Goal: Task Accomplishment & Management: Complete application form

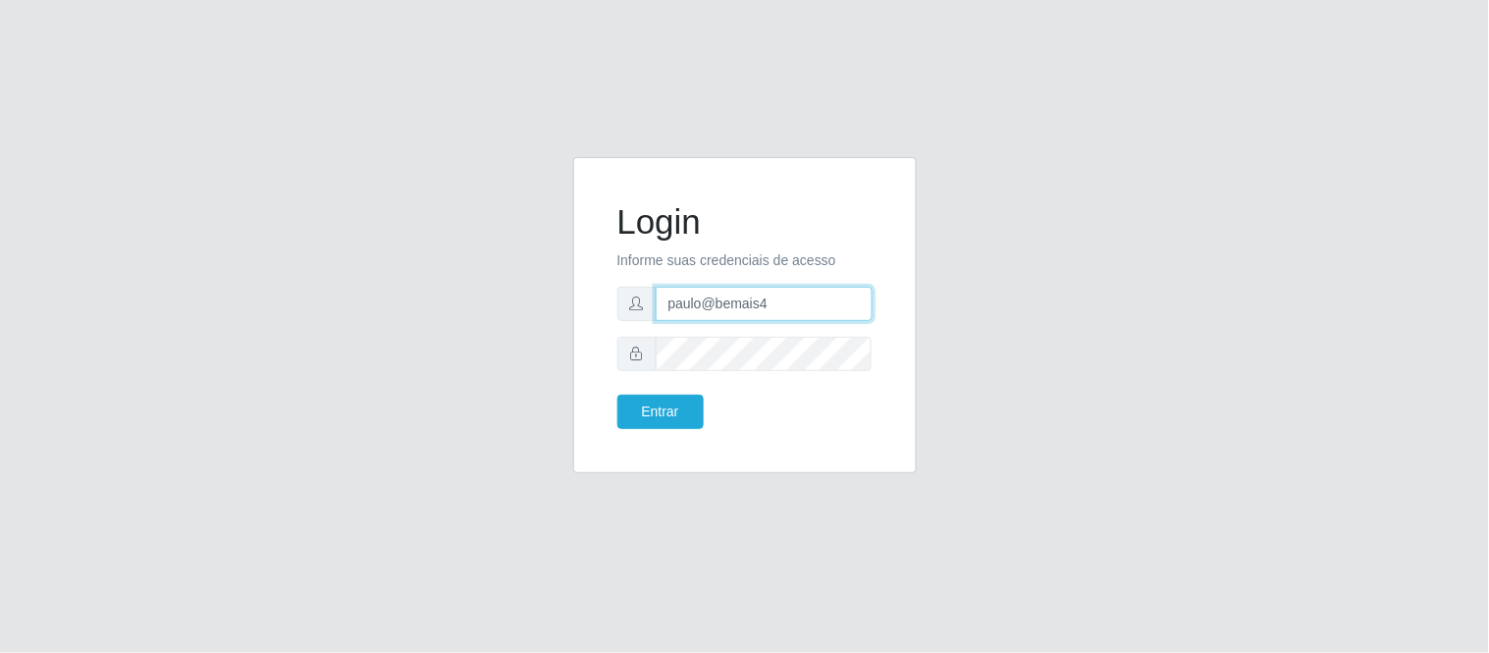
drag, startPoint x: 786, startPoint y: 307, endPoint x: 657, endPoint y: 308, distance: 128.6
click at [657, 308] on input "paulo@bemais4" at bounding box center [764, 304] width 217 height 34
type input "juliomarques@filezao"
click at [617, 394] on button "Entrar" at bounding box center [660, 411] width 86 height 34
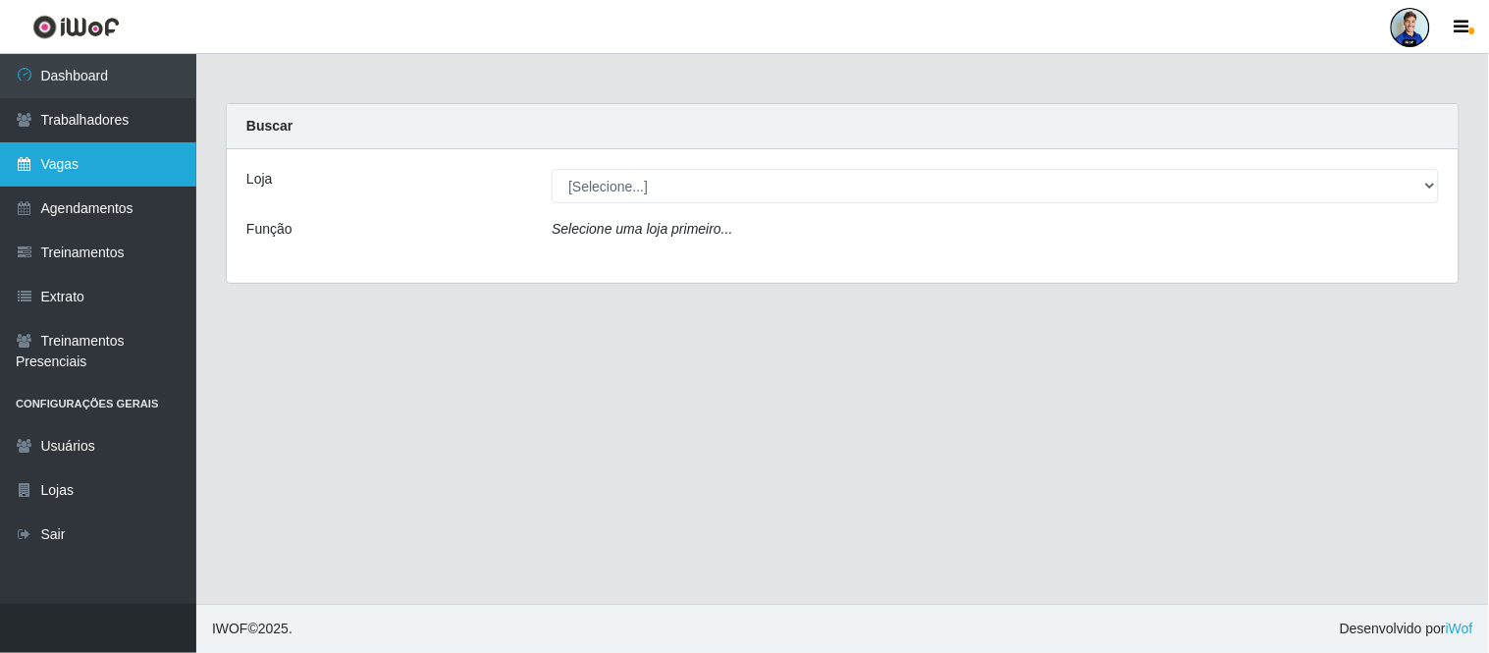
click at [101, 163] on link "Vagas" at bounding box center [98, 164] width 196 height 44
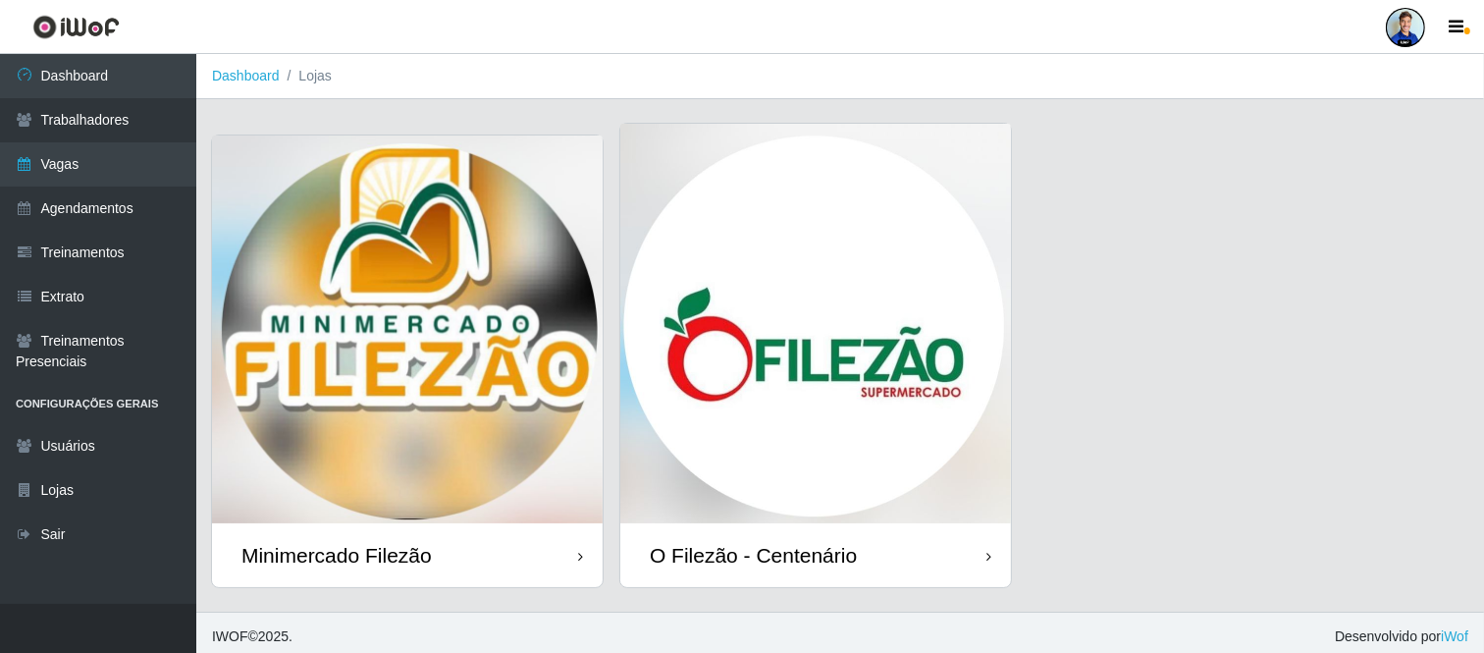
click at [466, 307] on img at bounding box center [407, 329] width 391 height 388
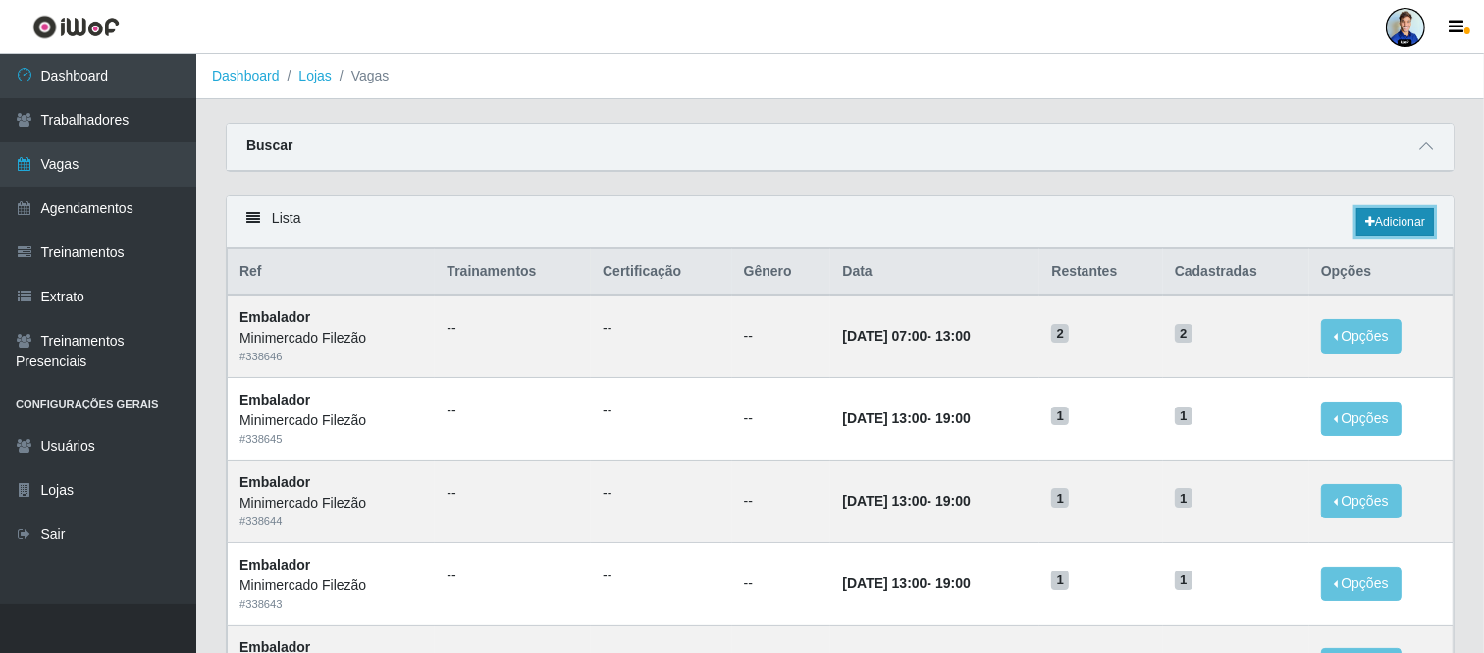
click at [1380, 220] on link "Adicionar" at bounding box center [1395, 221] width 78 height 27
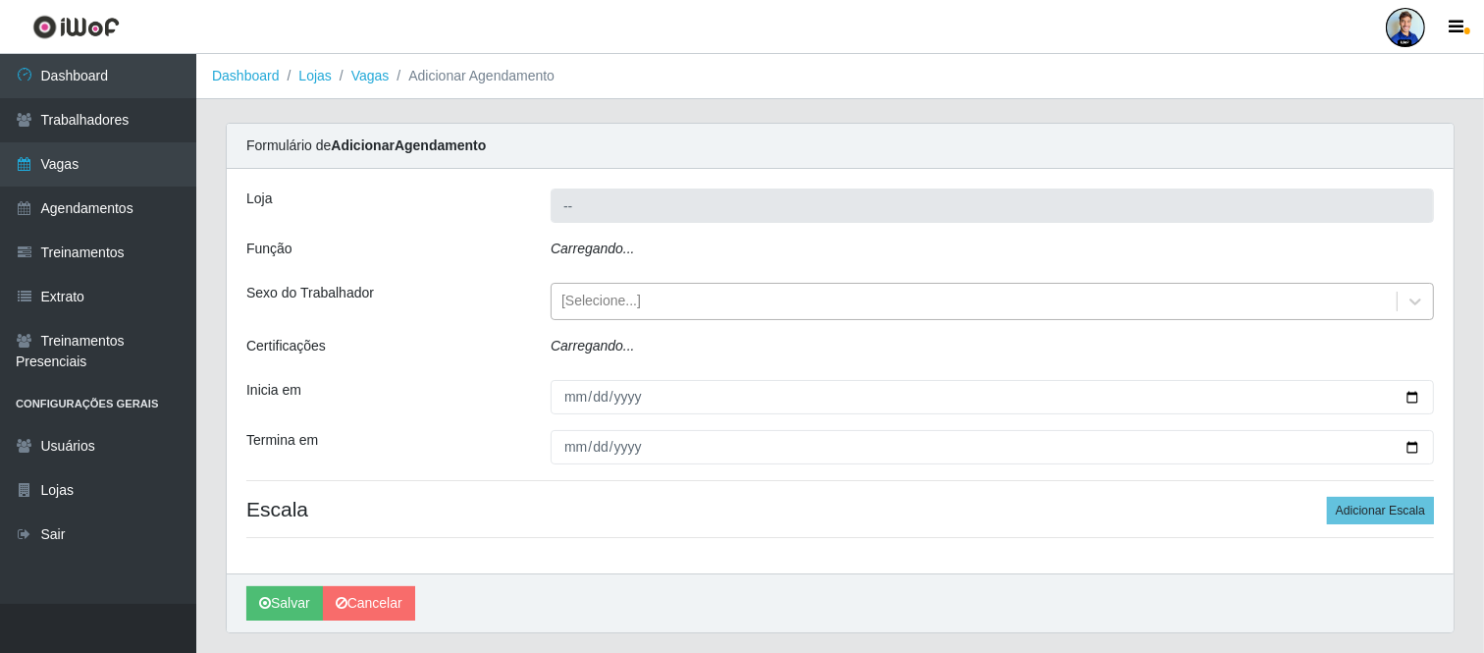
type input "Minimercado Filezão"
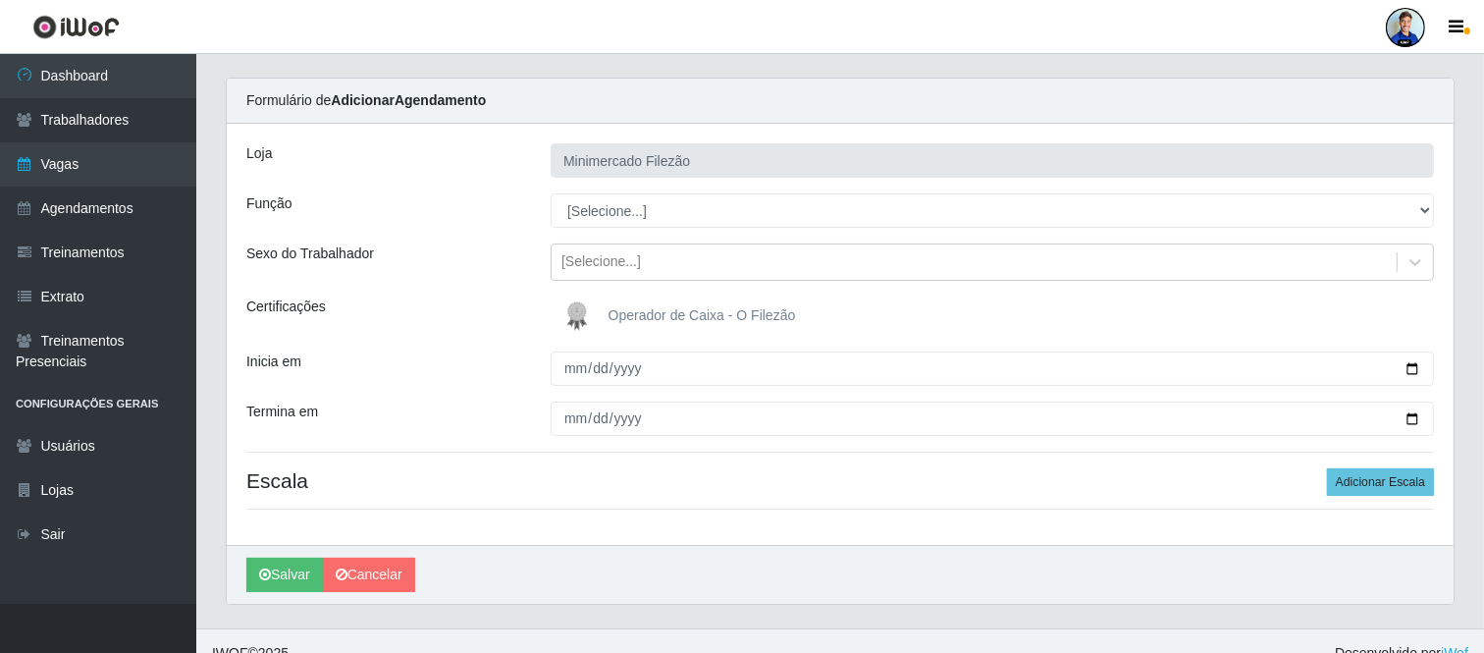
scroll to position [71, 0]
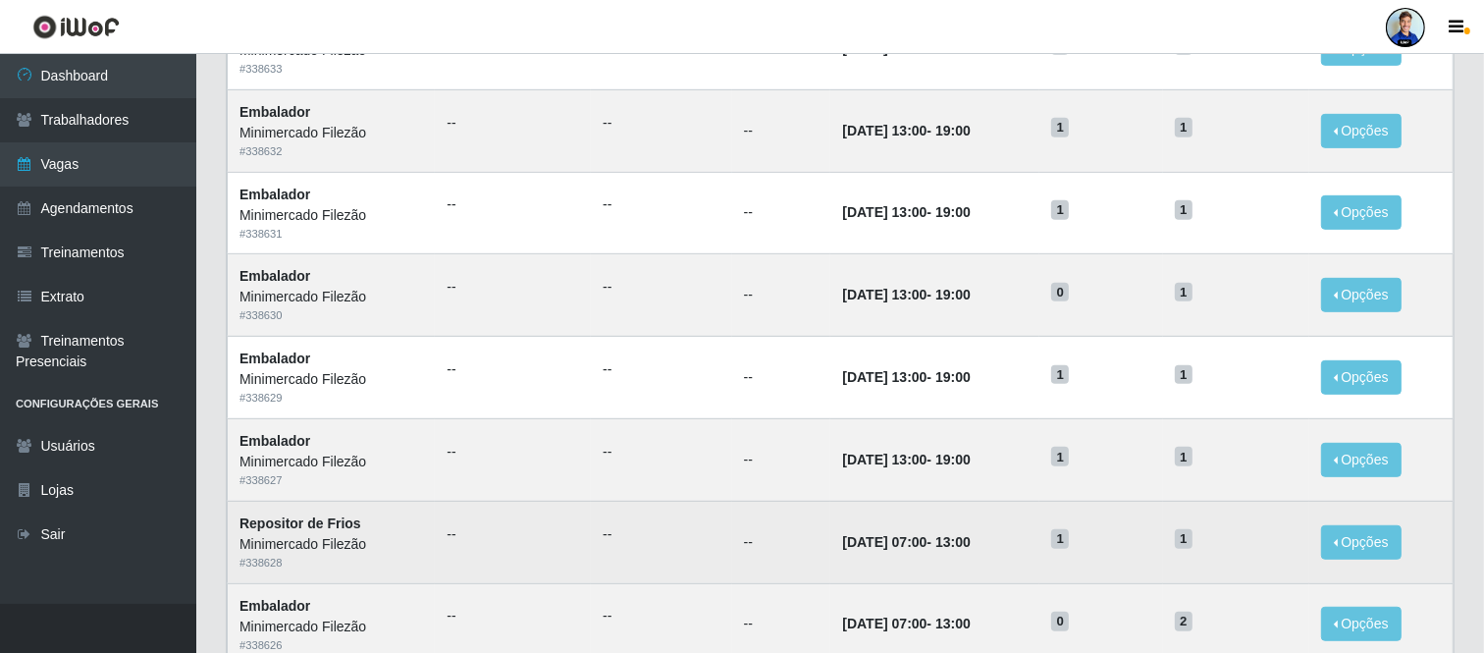
scroll to position [1011, 0]
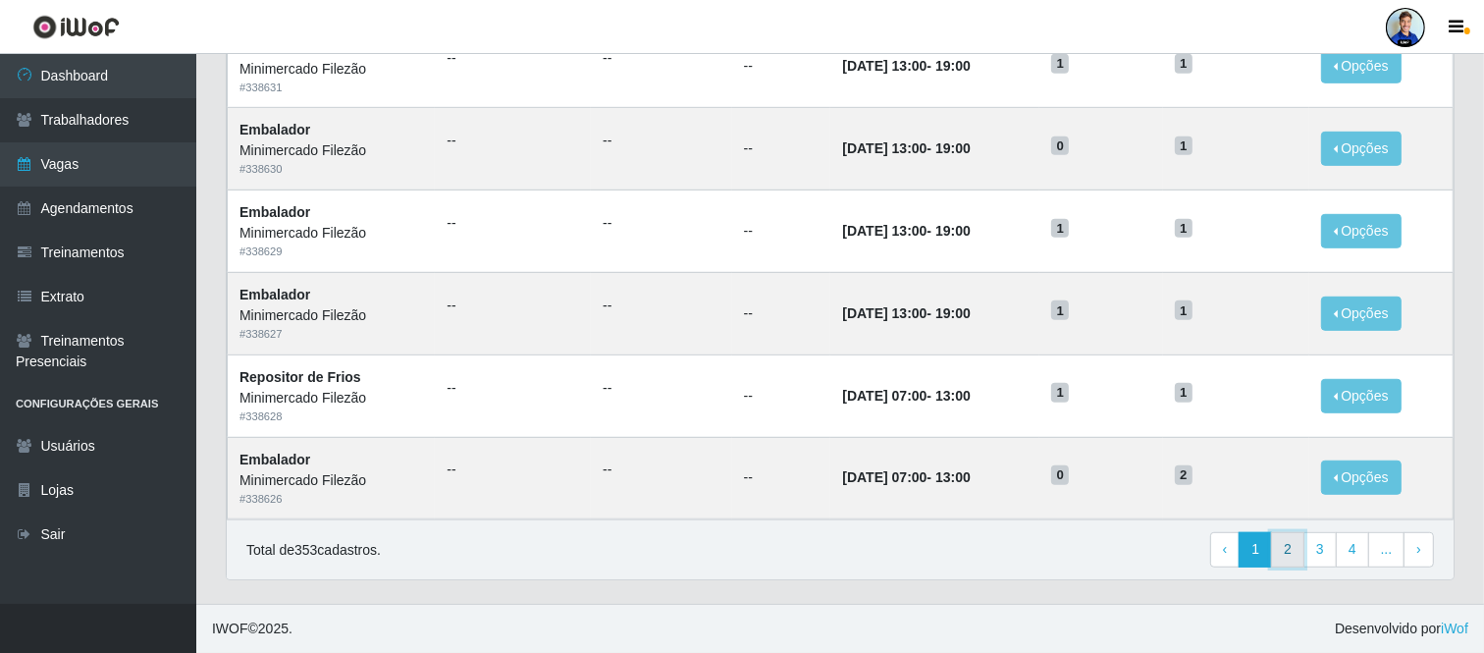
click at [1291, 547] on link "2" at bounding box center [1287, 549] width 33 height 35
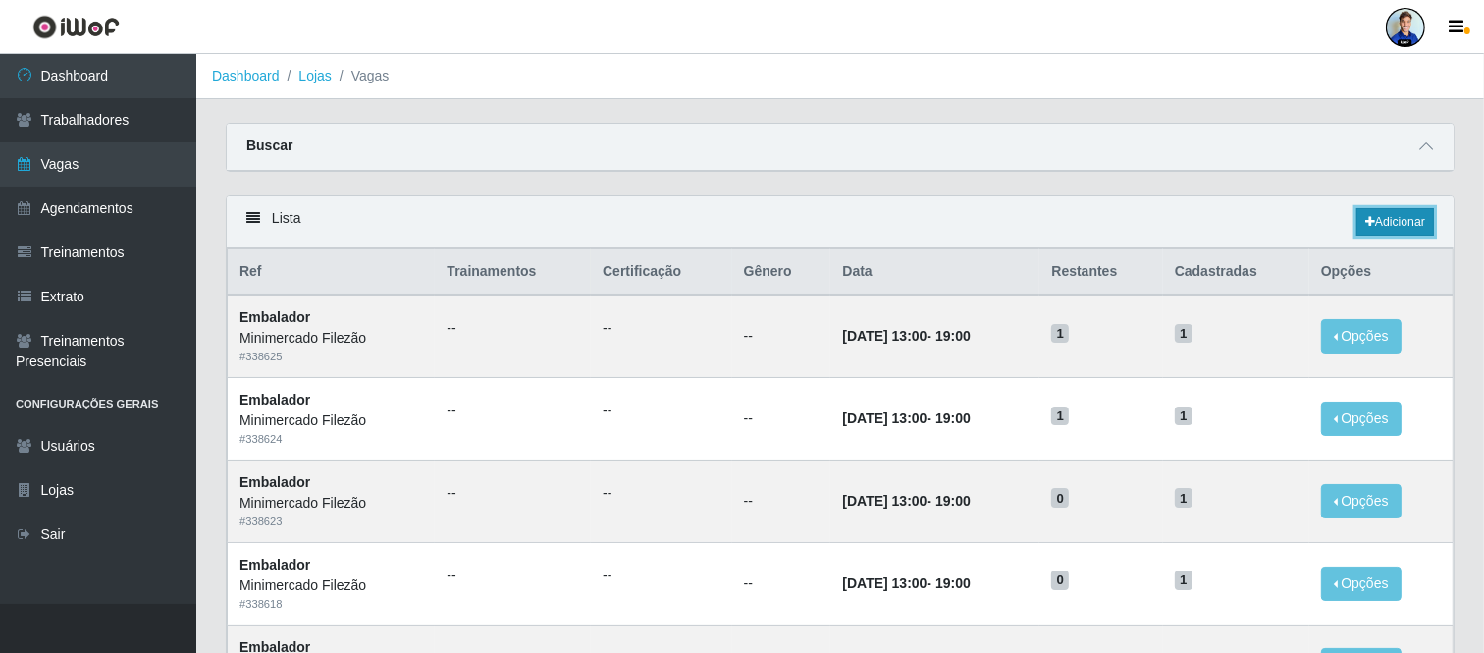
click at [1414, 218] on link "Adicionar" at bounding box center [1395, 221] width 78 height 27
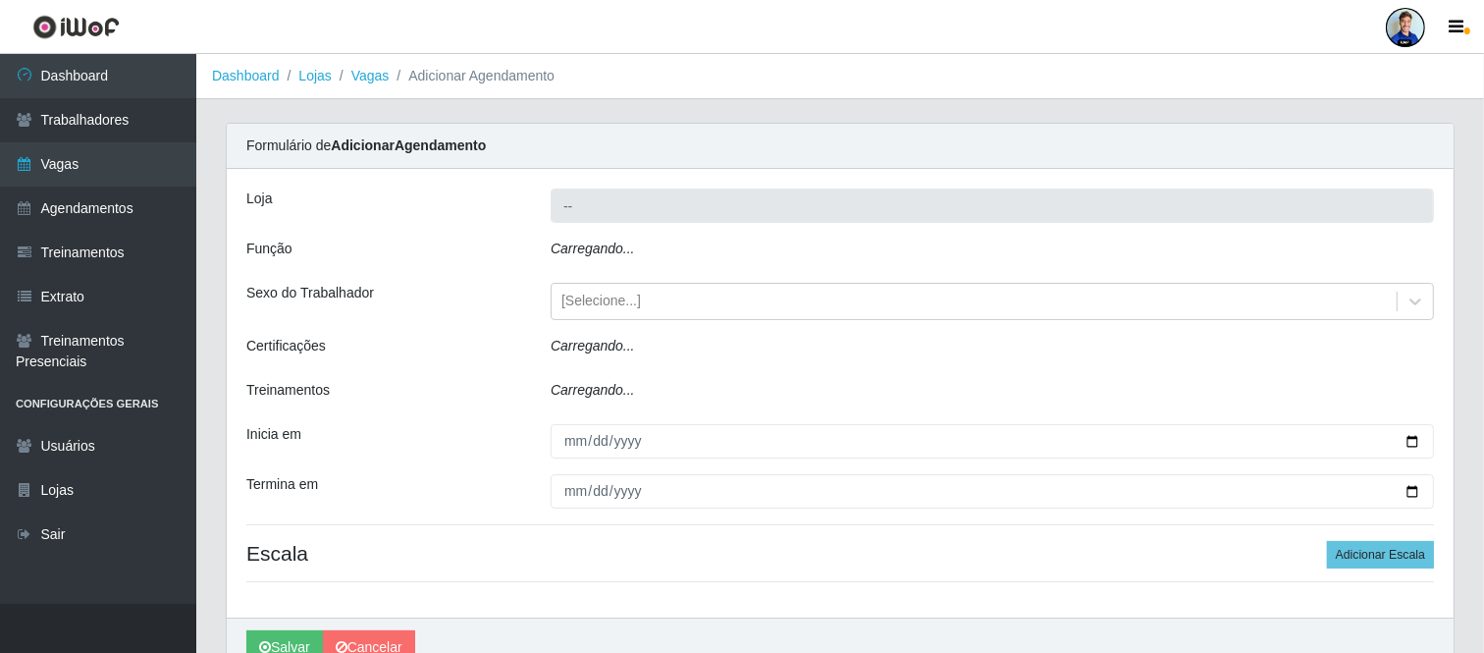
type input "Minimercado Filezão"
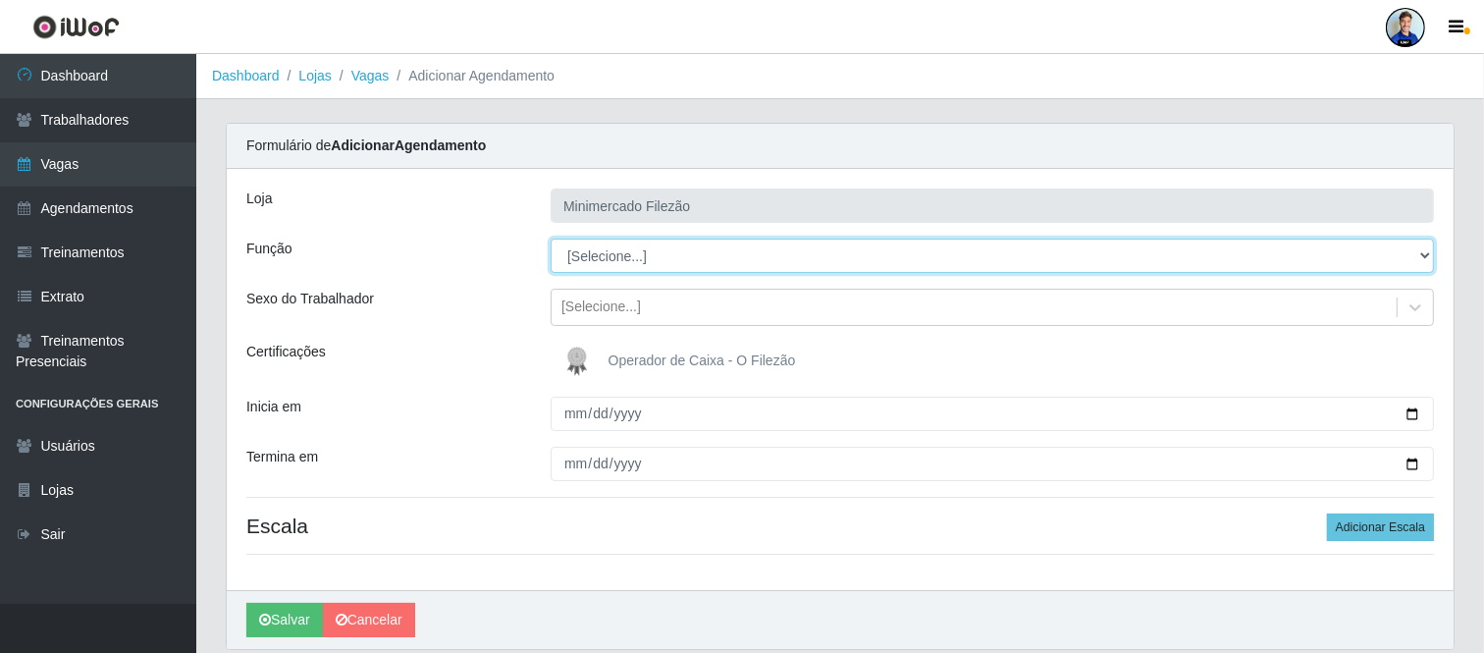
click at [665, 261] on select "[Selecione...] ASG ASG + ASG ++ Auxiliar de Estacionamento Auxiliar de Estacion…" at bounding box center [992, 255] width 883 height 34
select select "70"
click at [551, 238] on select "[Selecione...] ASG ASG + ASG ++ Auxiliar de Estacionamento Auxiliar de Estacion…" at bounding box center [992, 255] width 883 height 34
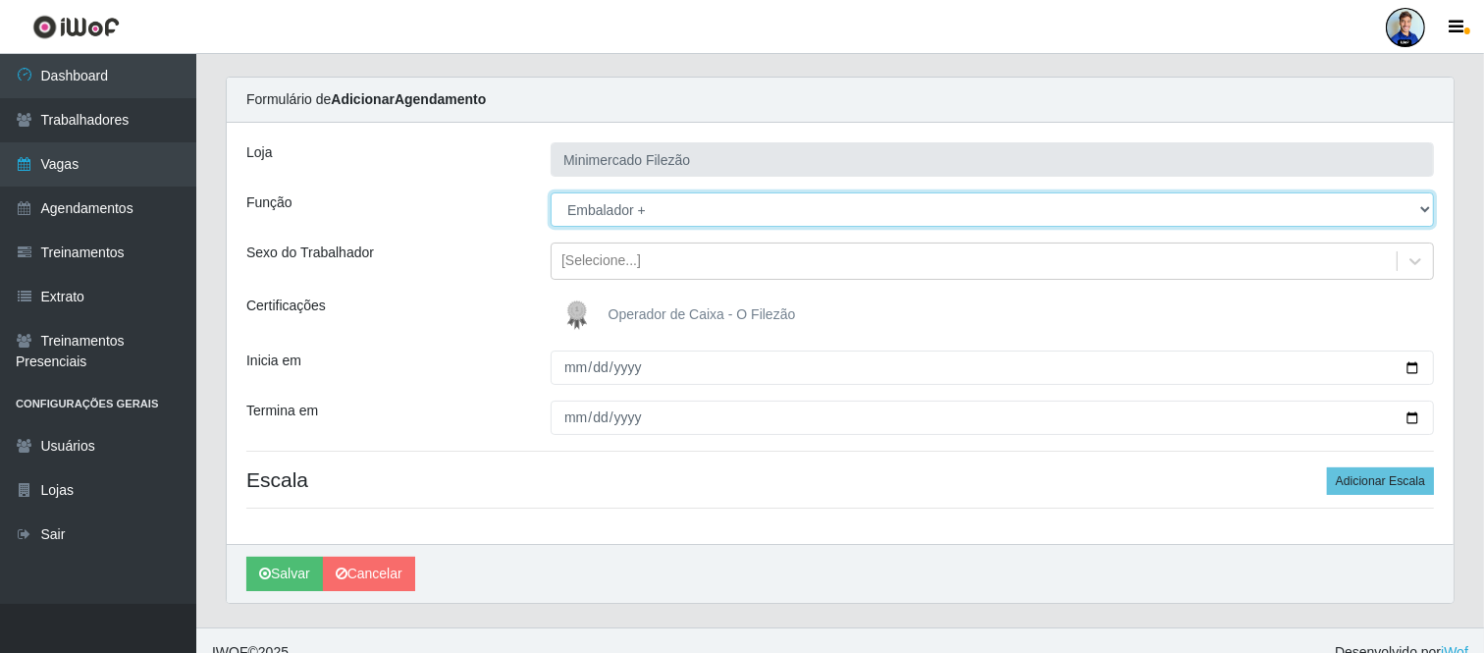
scroll to position [45, 0]
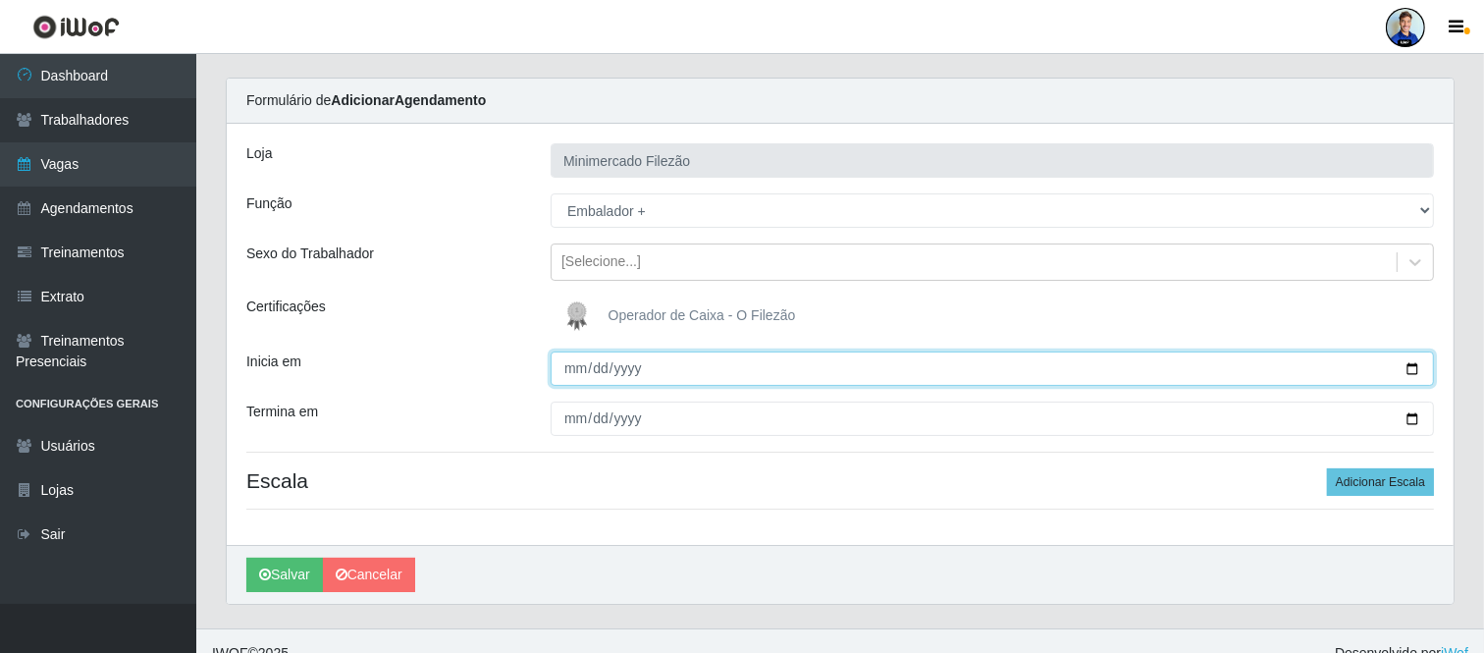
click at [567, 369] on input "Inicia em" at bounding box center [992, 368] width 883 height 34
type input "2025-09-04"
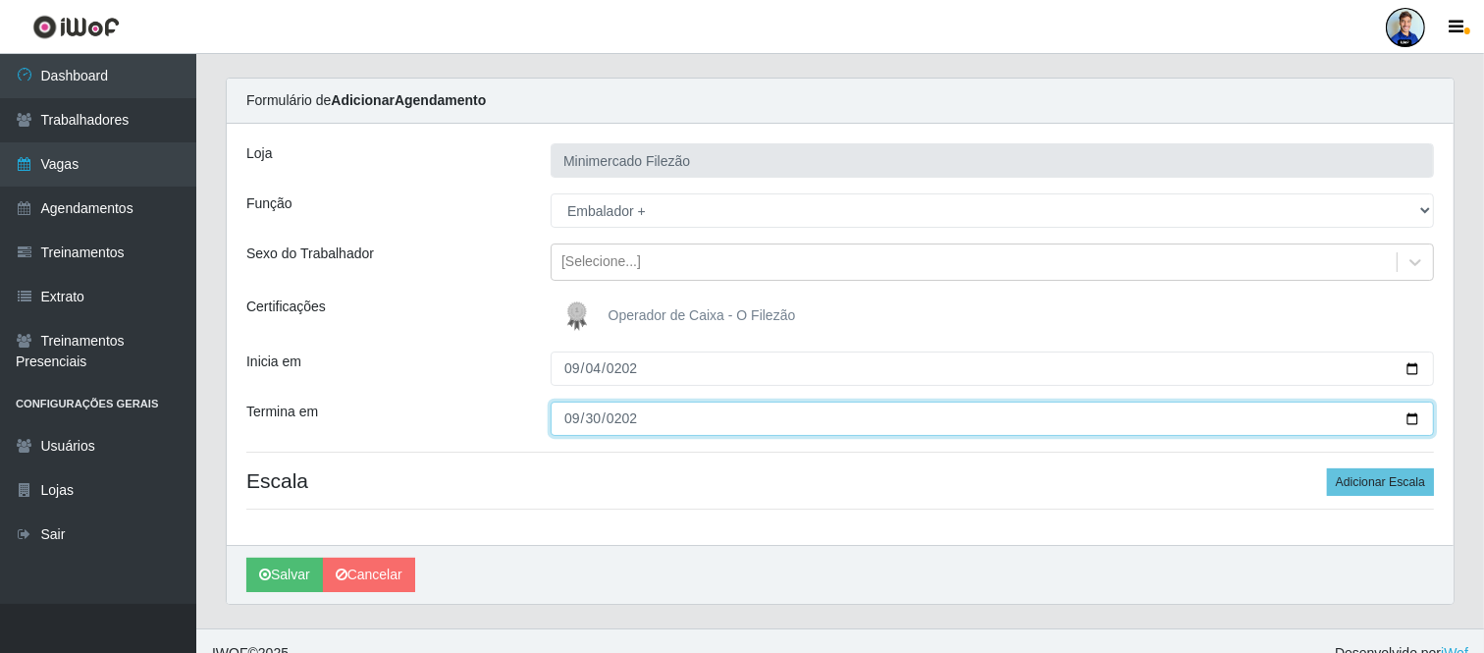
type input "2025-09-30"
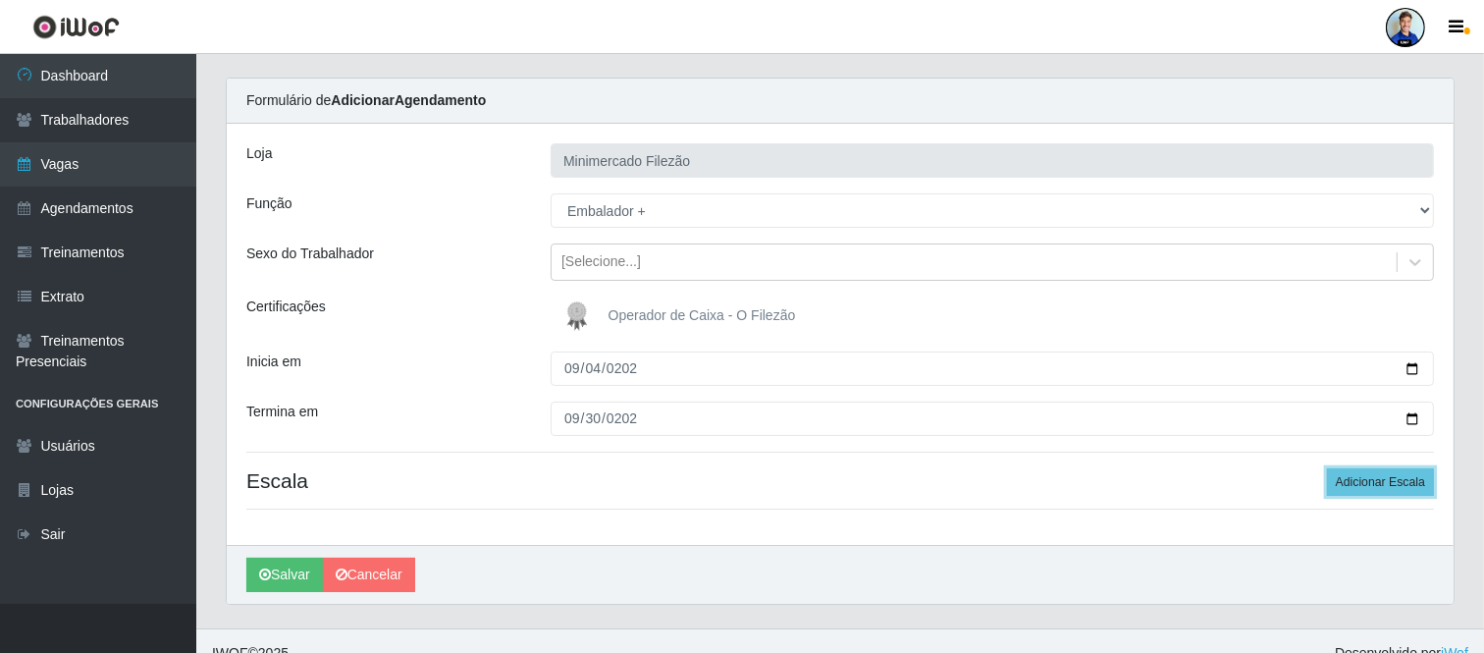
click at [1327, 468] on button "Adicionar Escala" at bounding box center [1380, 481] width 107 height 27
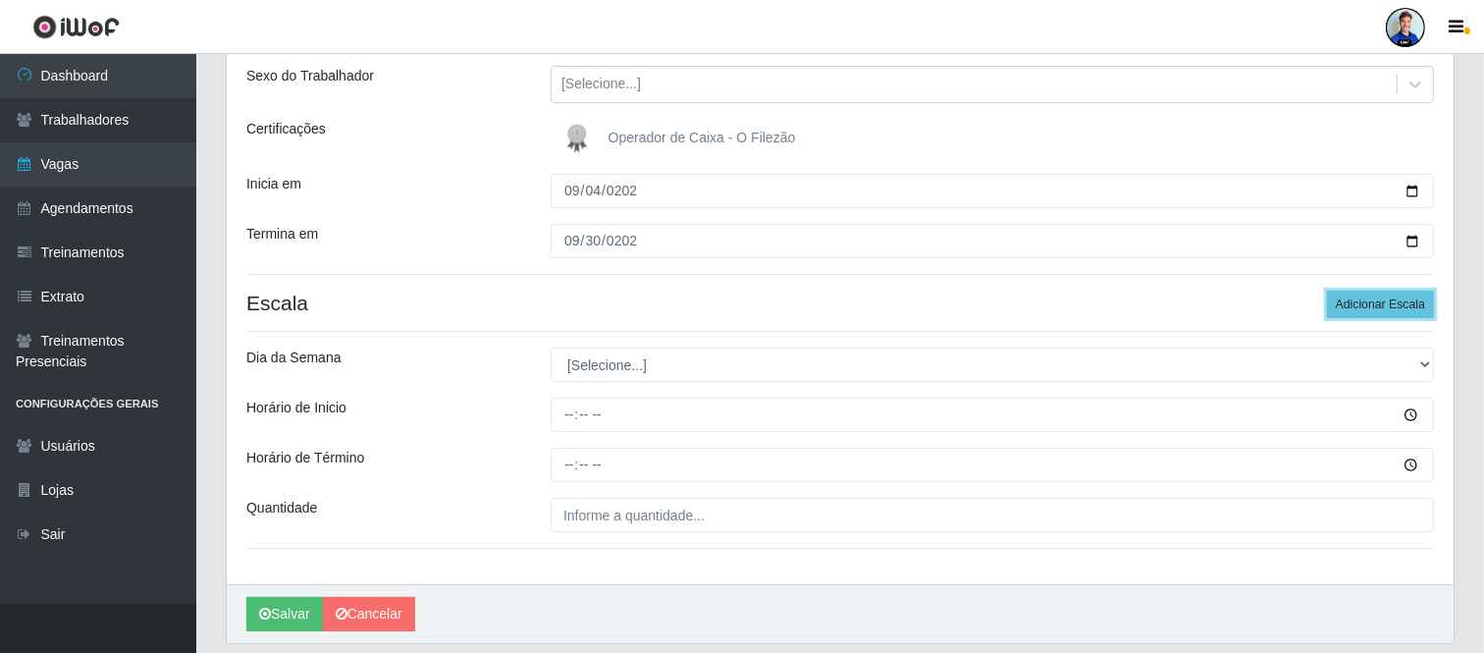
scroll to position [224, 0]
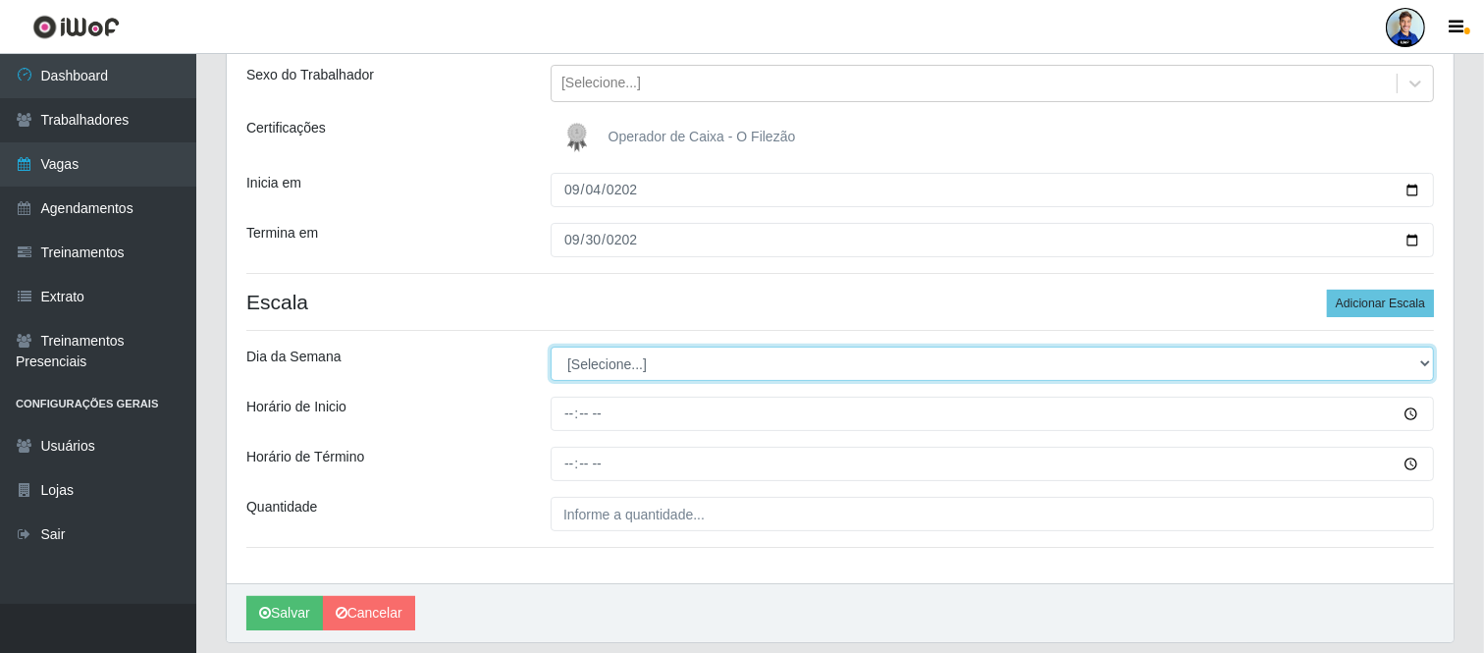
click at [613, 358] on select "[Selecione...] Segunda Terça Quarta Quinta Sexta Sábado Domingo" at bounding box center [992, 363] width 883 height 34
select select "6"
click at [551, 346] on select "[Selecione...] Segunda Terça Quarta Quinta Sexta Sábado Domingo" at bounding box center [992, 363] width 883 height 34
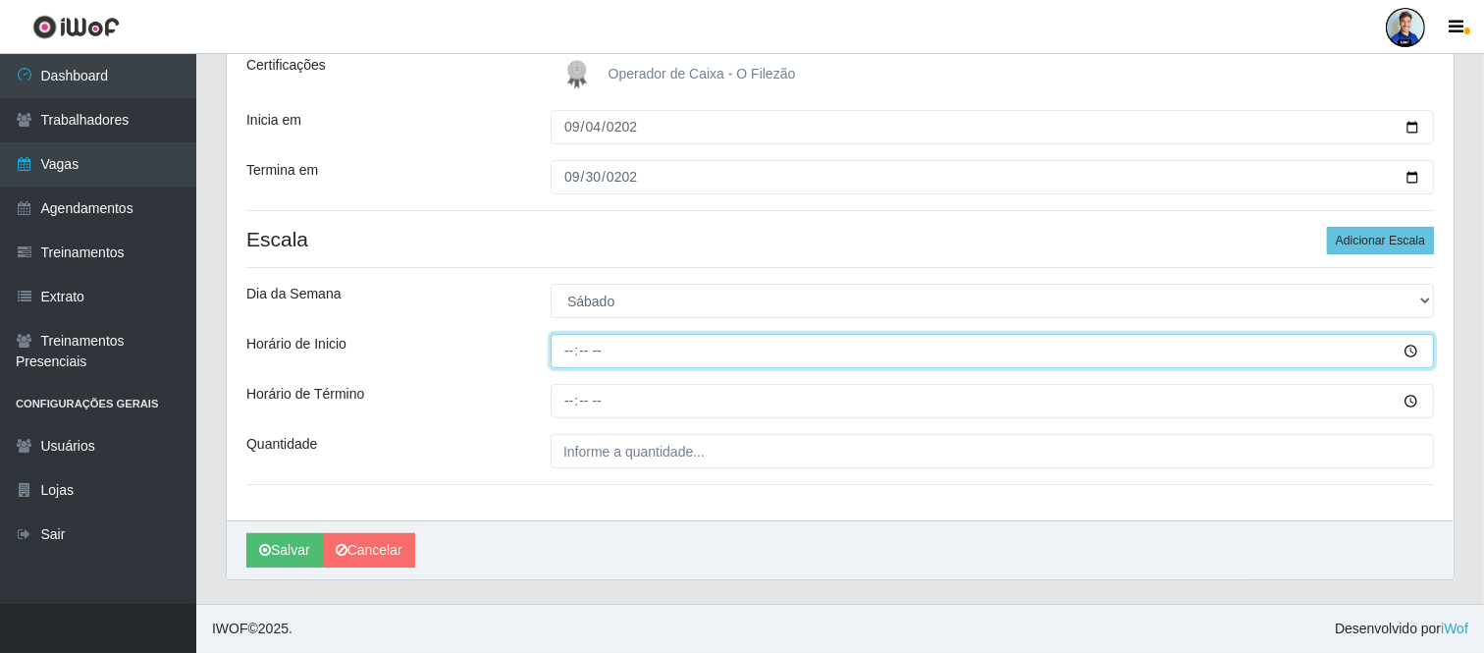
click at [567, 345] on input "Horário de Inicio" at bounding box center [992, 351] width 883 height 34
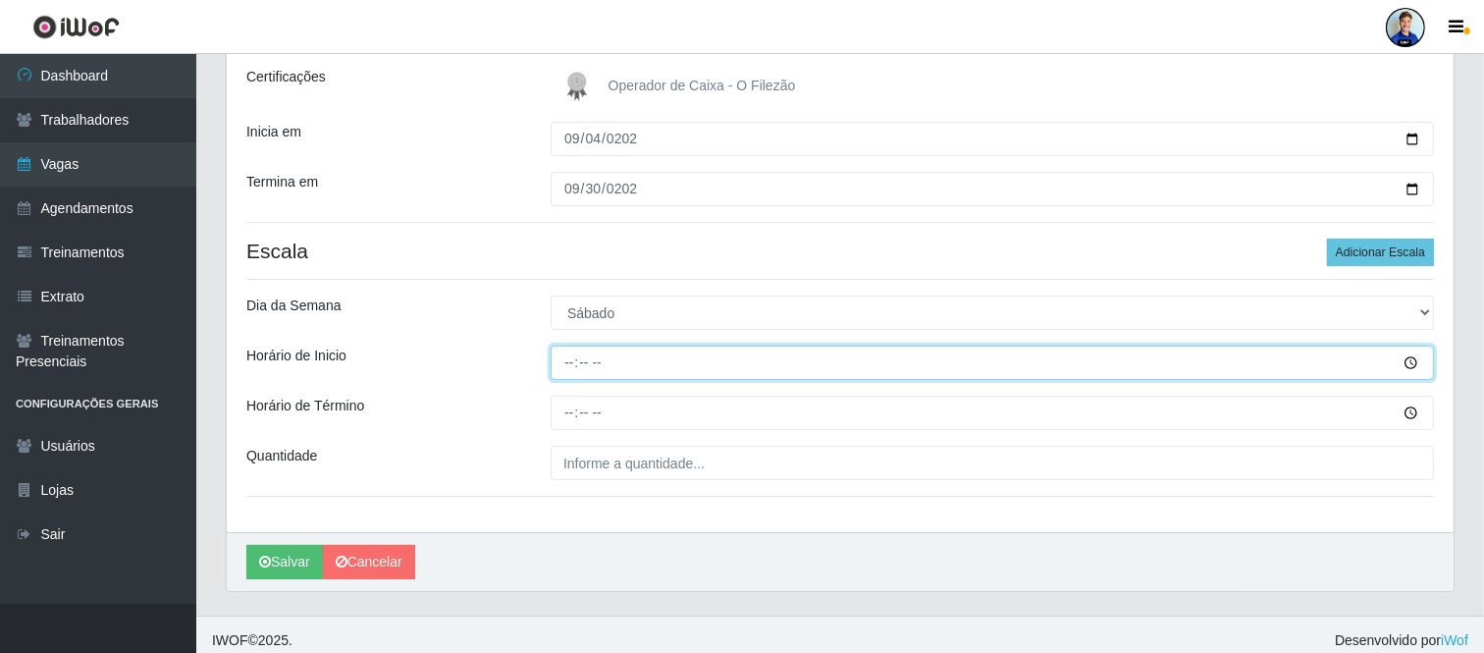
scroll to position [267, 0]
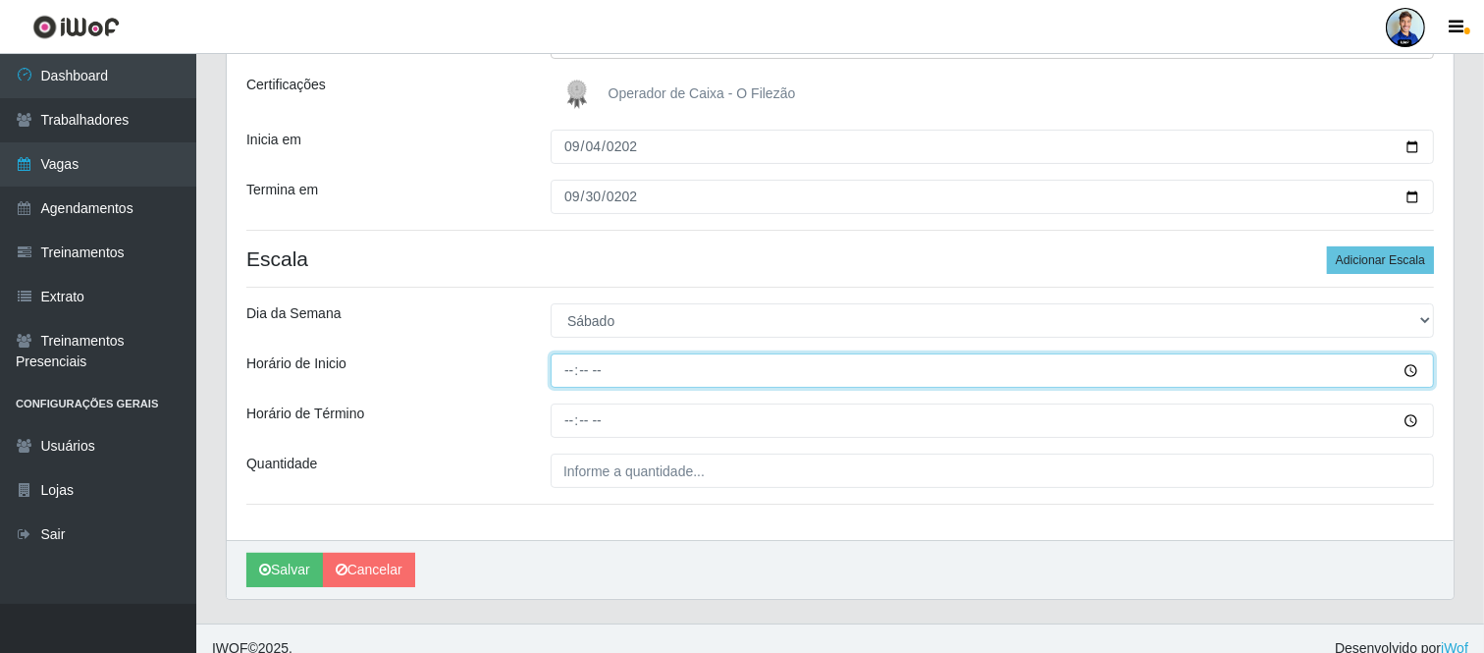
type input "07:00"
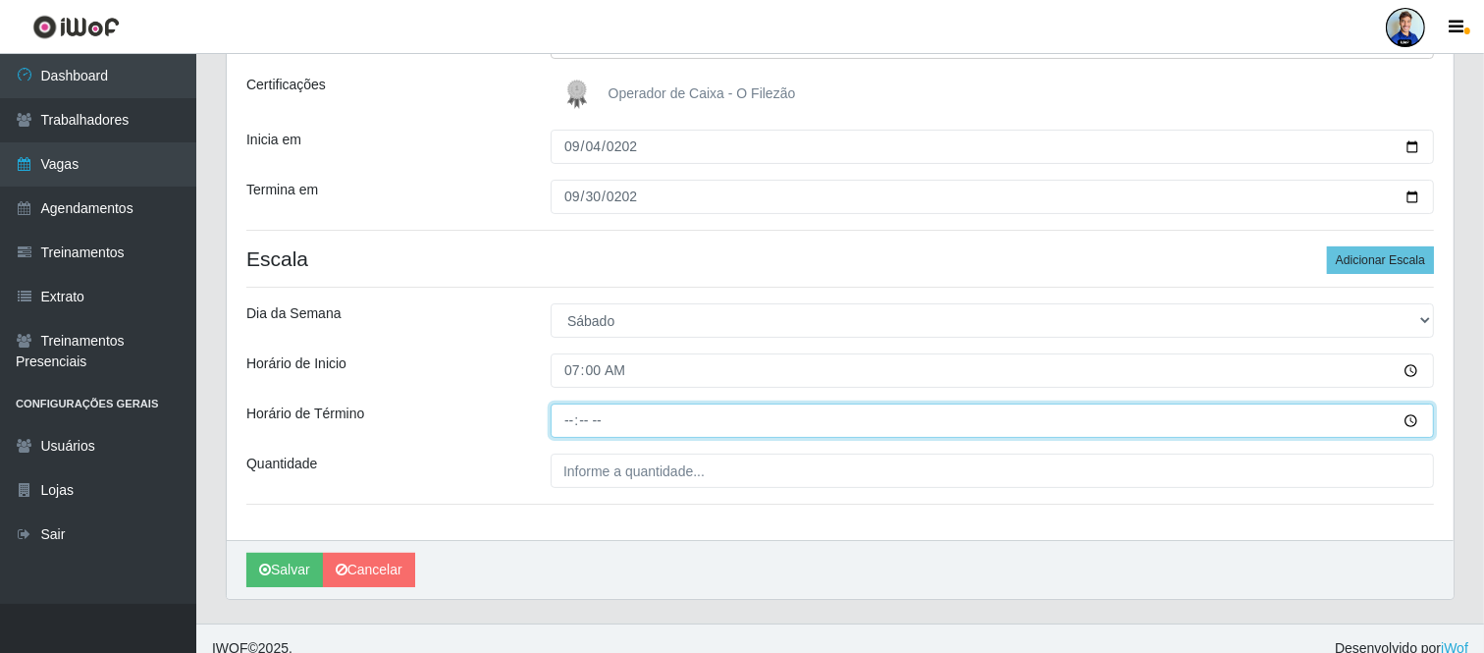
type input "13:00"
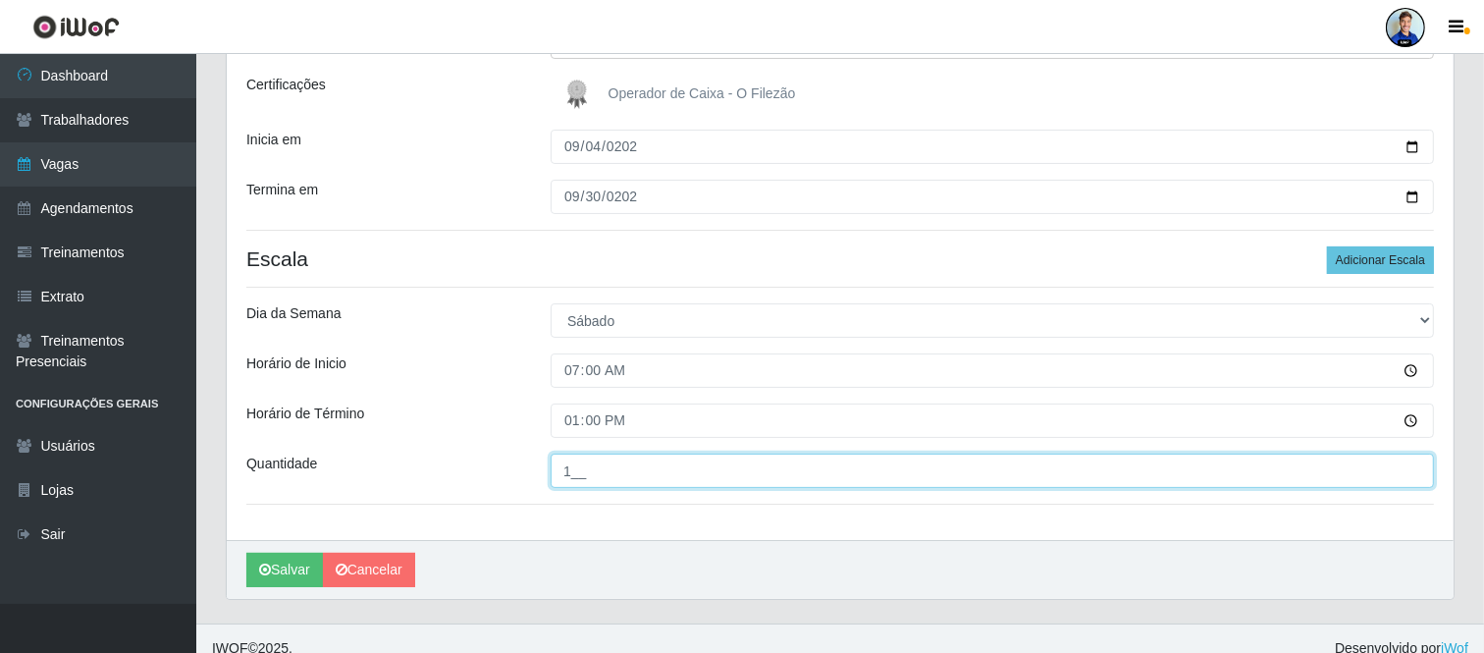
type input "1__"
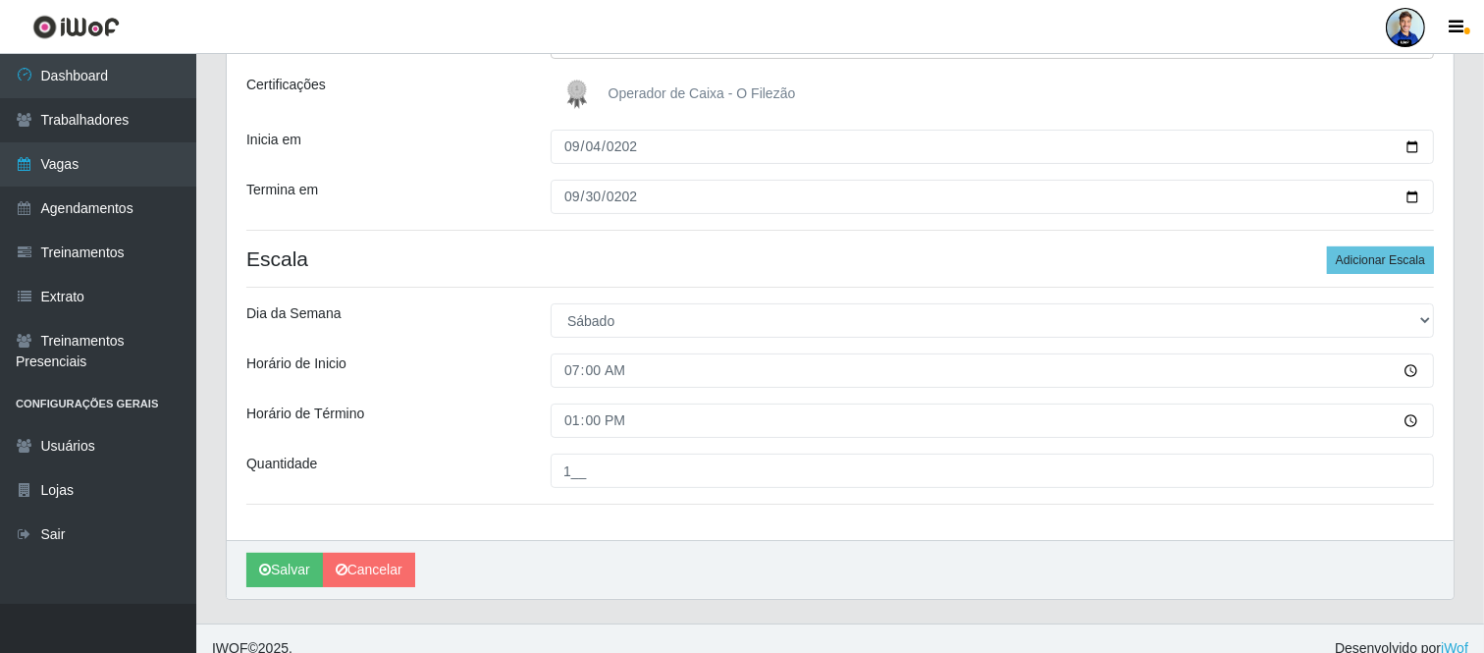
click at [502, 337] on div "Dia da Semana" at bounding box center [384, 320] width 304 height 34
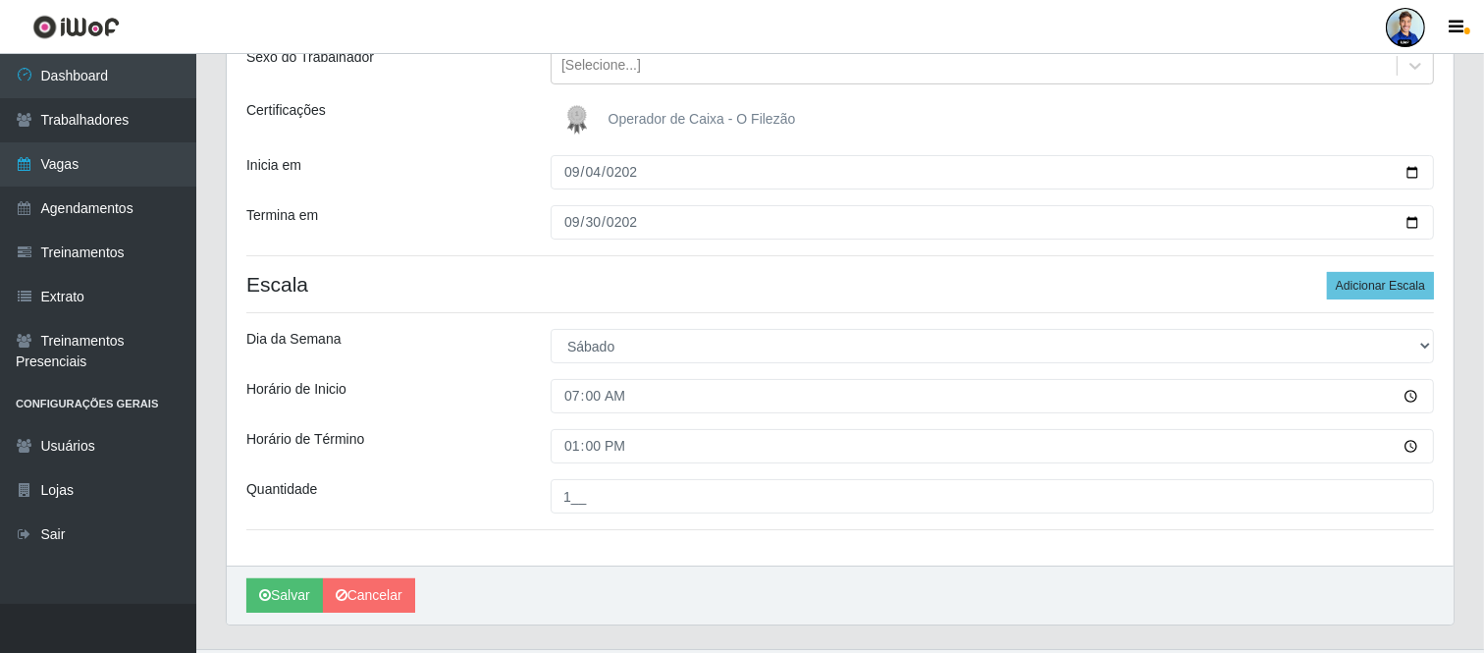
scroll to position [287, 0]
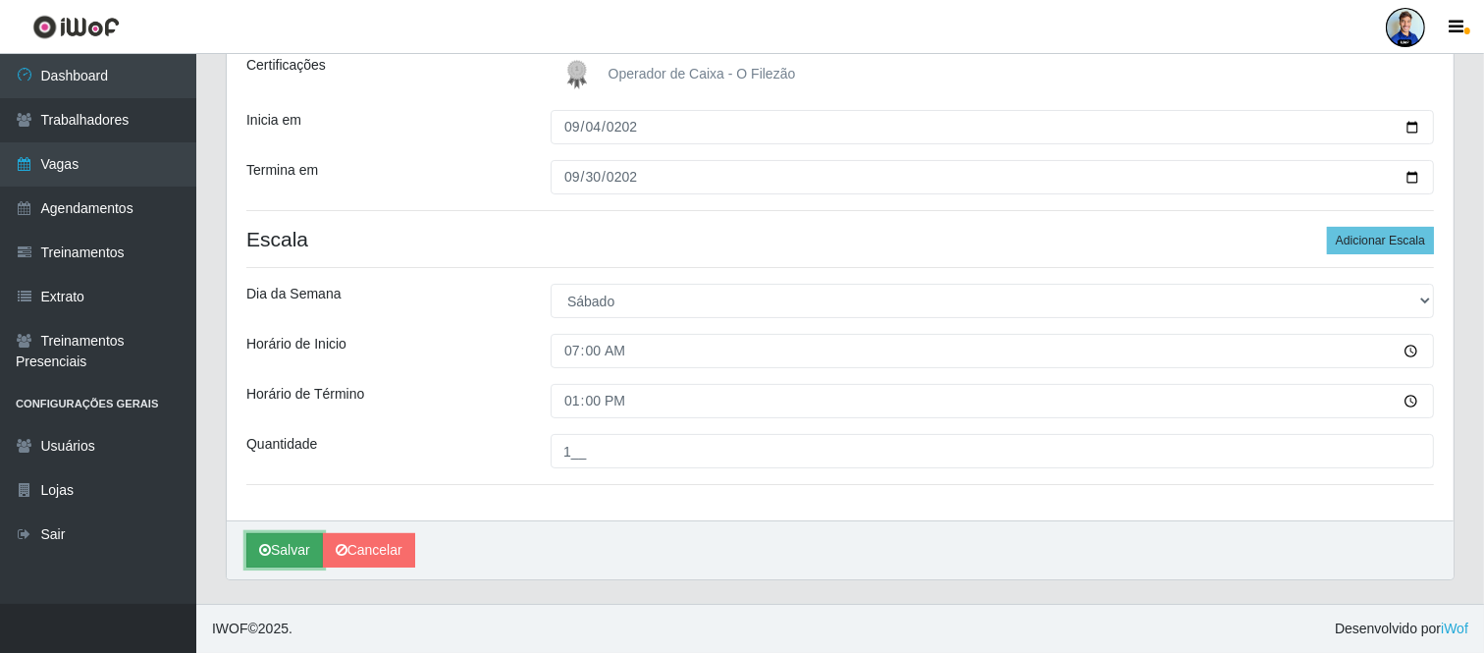
click at [300, 561] on button "Salvar" at bounding box center [284, 550] width 77 height 34
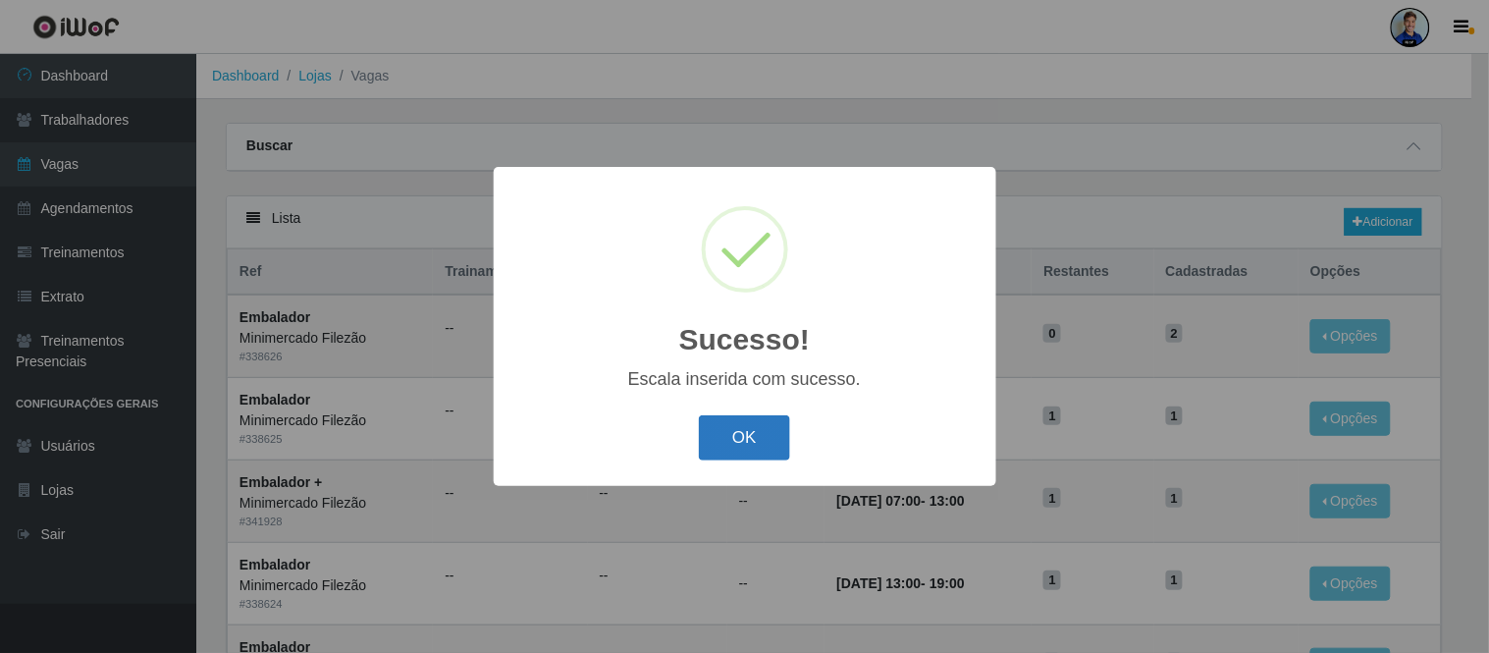
click at [756, 417] on button "OK" at bounding box center [744, 438] width 91 height 46
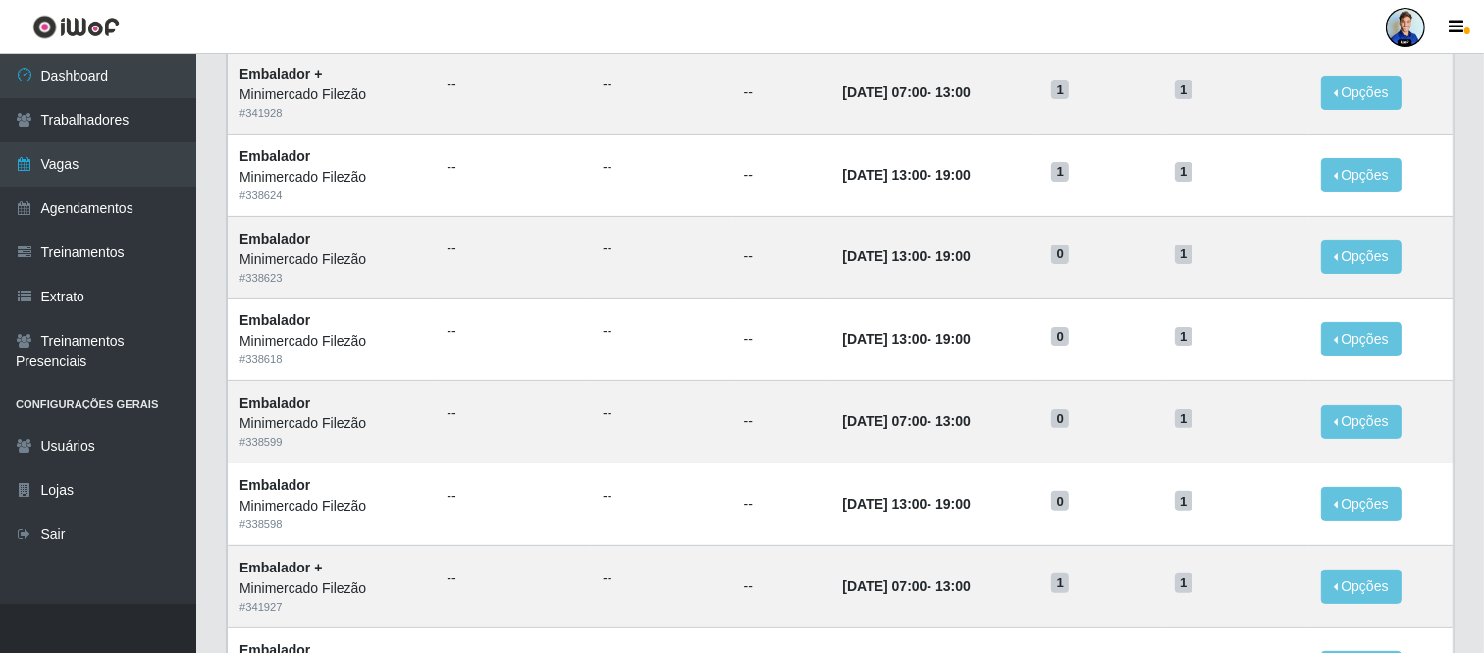
scroll to position [409, 0]
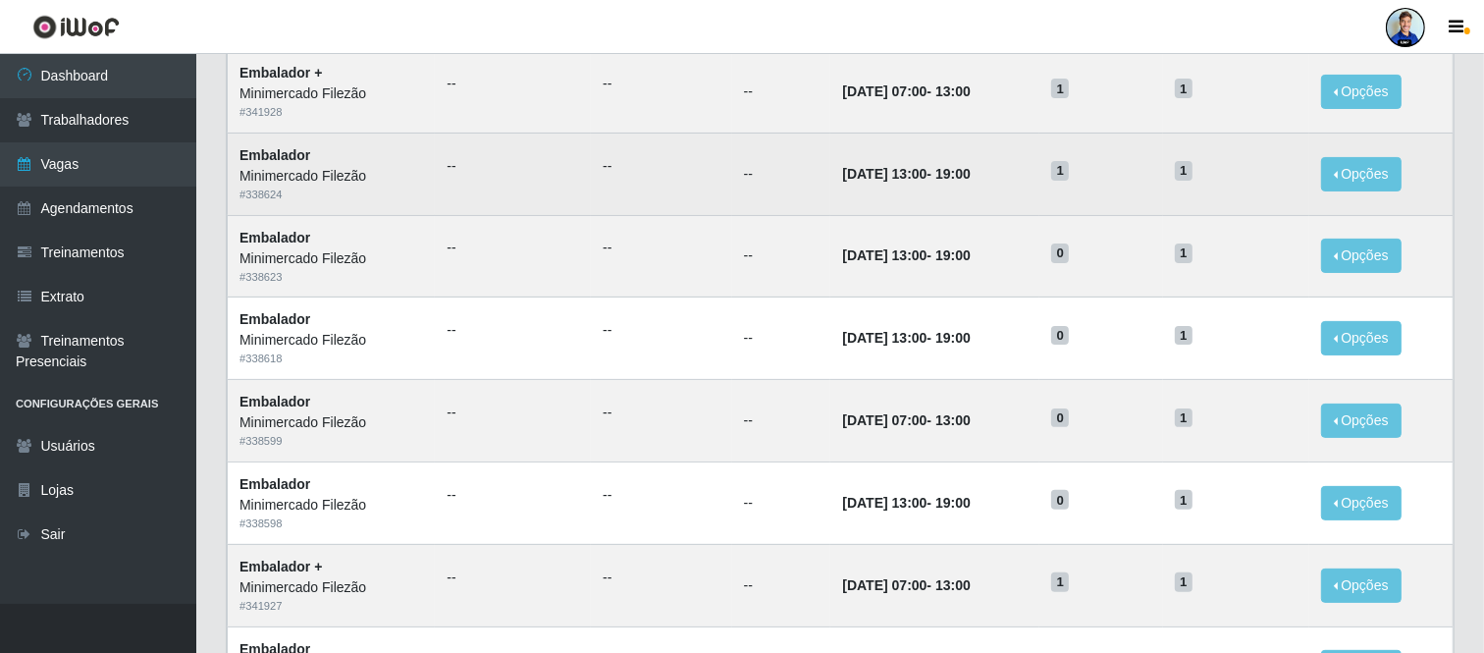
drag, startPoint x: 399, startPoint y: 190, endPoint x: 386, endPoint y: 190, distance: 13.7
click at [386, 190] on div "# 338624" at bounding box center [331, 194] width 184 height 17
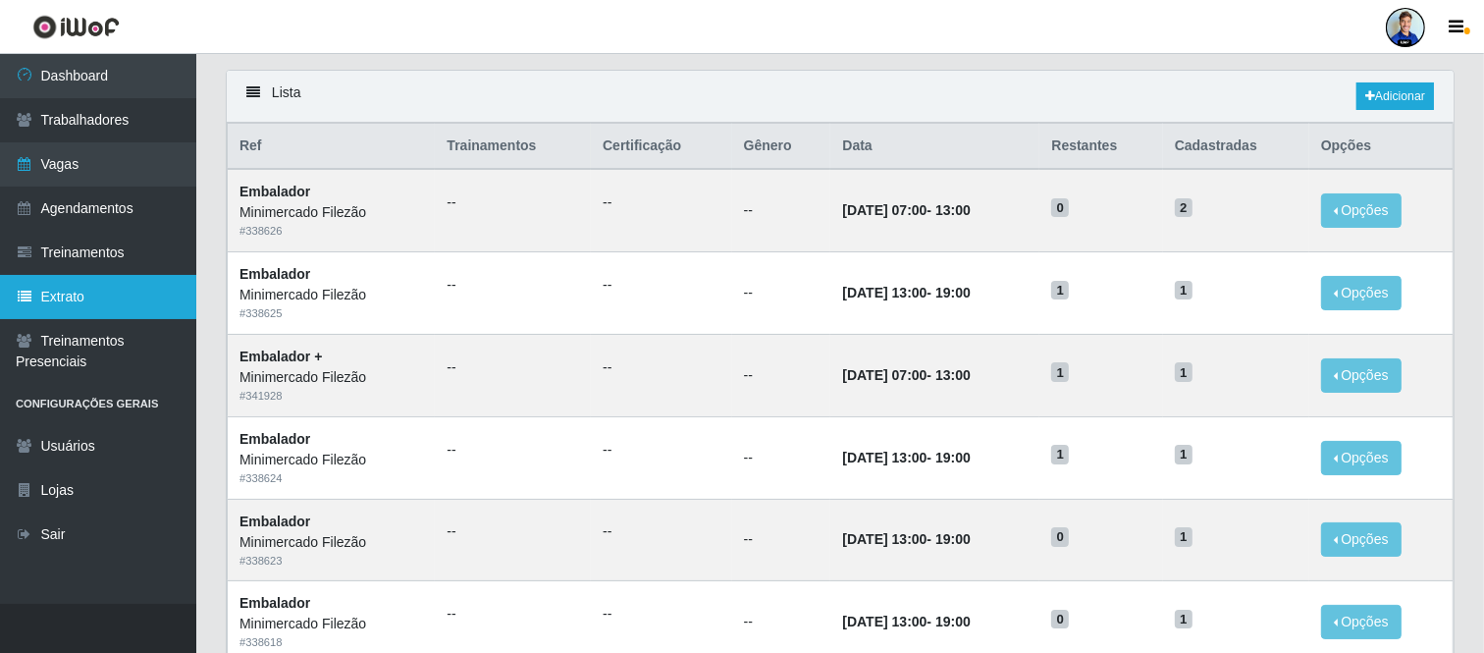
scroll to position [125, 0]
